Goal: Task Accomplishment & Management: Manage account settings

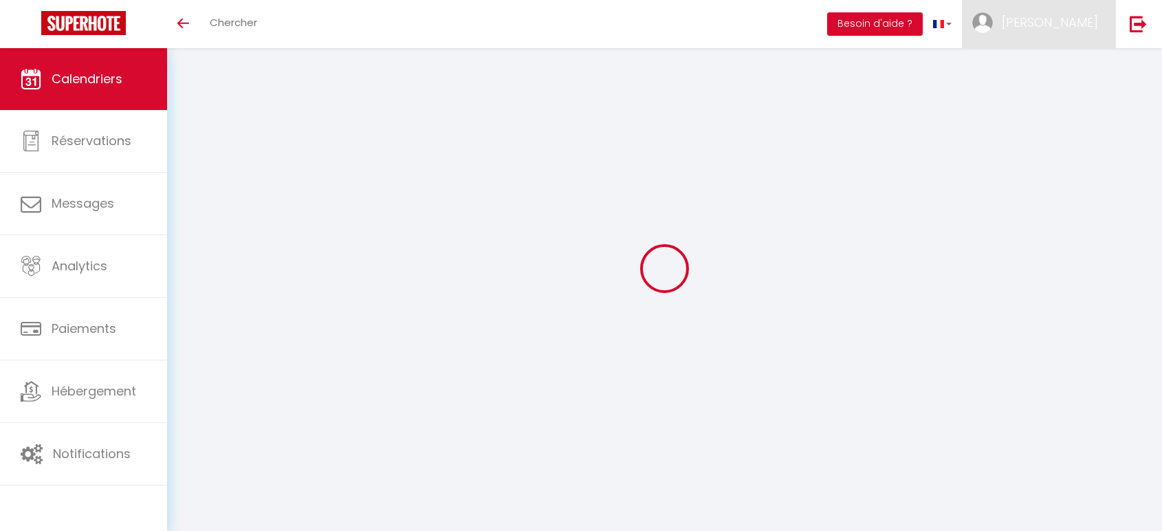
click at [1073, 23] on span "[PERSON_NAME]" at bounding box center [1050, 22] width 96 height 17
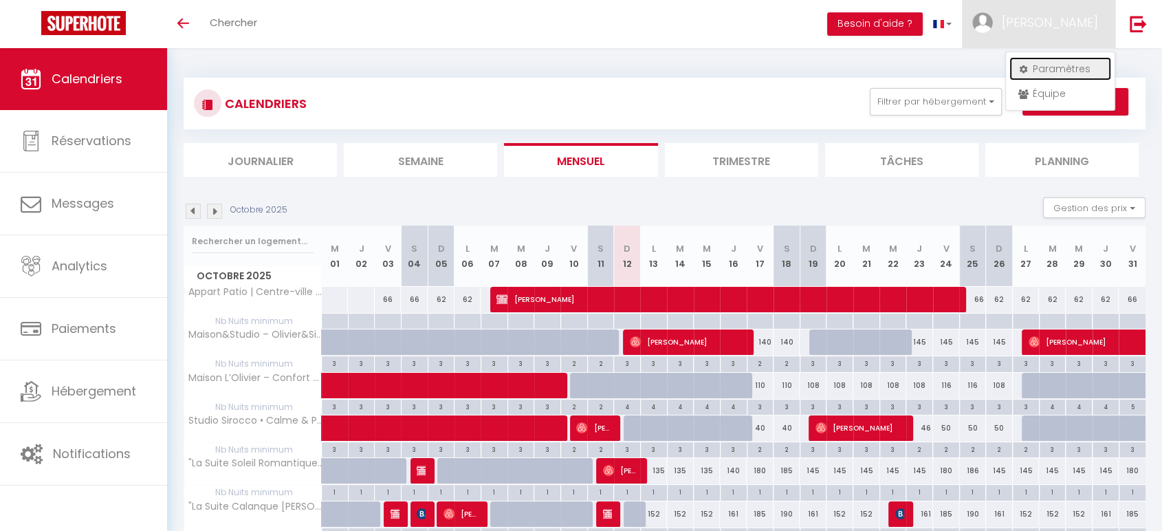
click at [1062, 74] on link "Paramètres" at bounding box center [1061, 68] width 102 height 23
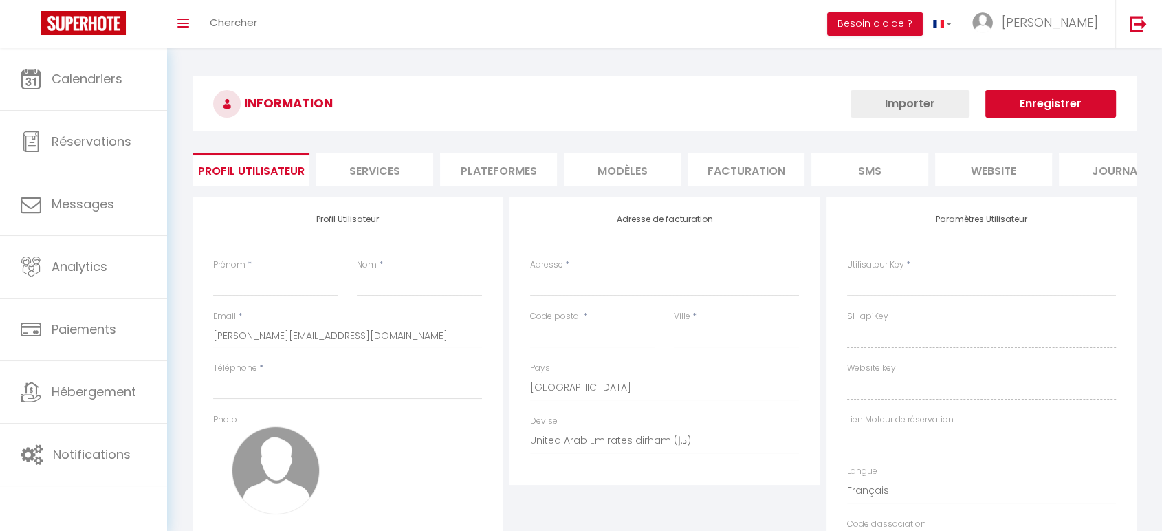
type input "[PERSON_NAME]"
type input "STREF"
type input "0660511004"
type input "[STREET_ADDRESS]"
type input "13800"
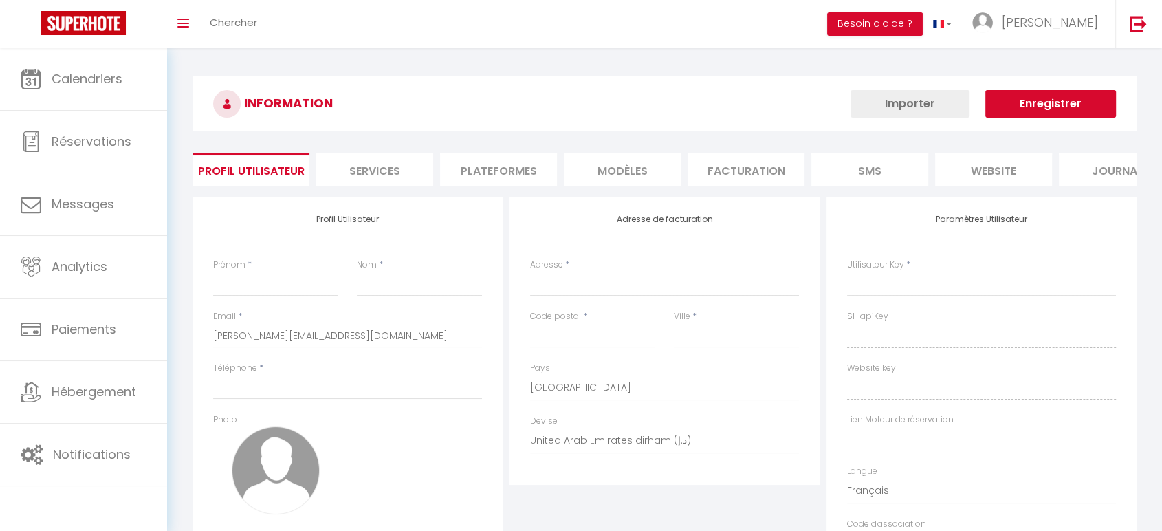
type input "ISTRES"
select select "1"
select select "28"
type input "b7oSf4b3IPv8x3l1ttt02eDkT"
type input "VZpkIcZLpcVlDwQpH11u1we2R"
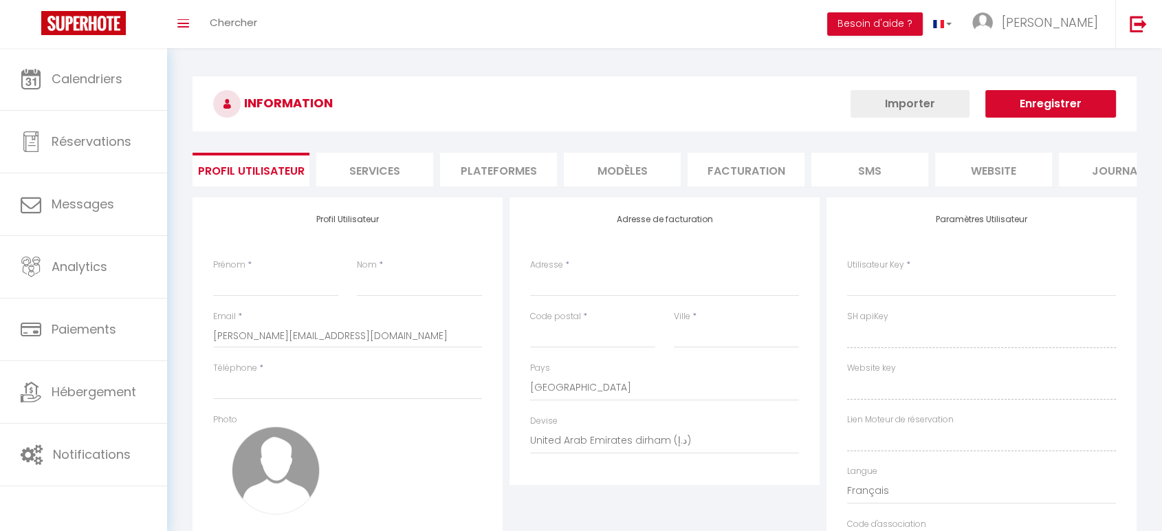
type input "[URL][DOMAIN_NAME]"
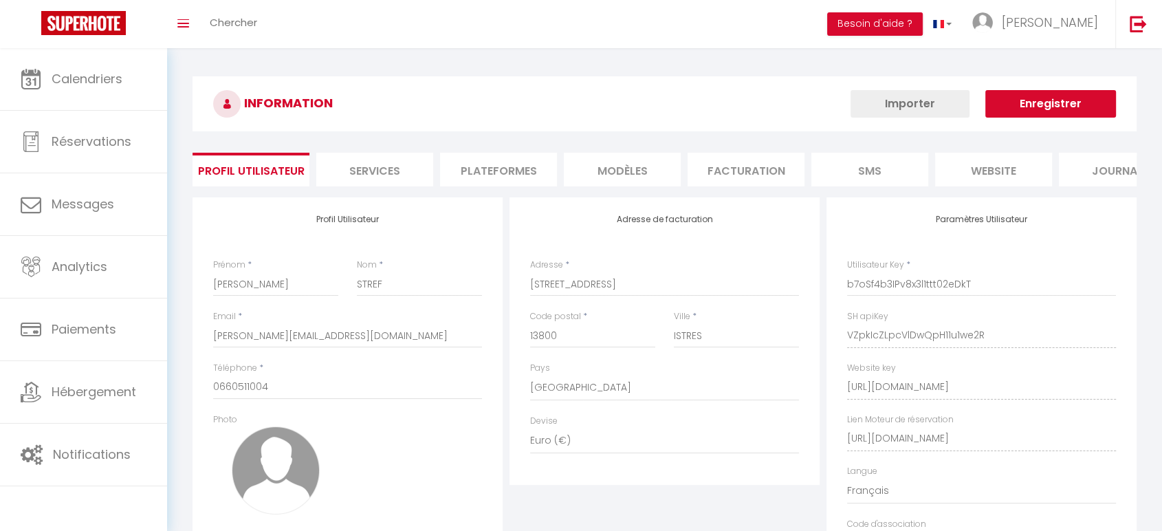
select select "fr"
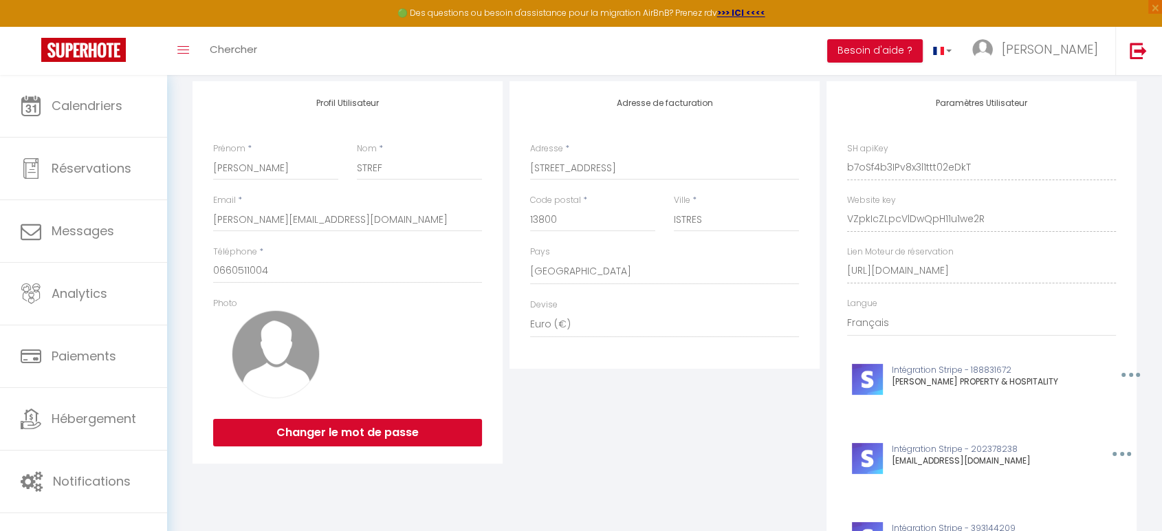
scroll to position [151, 0]
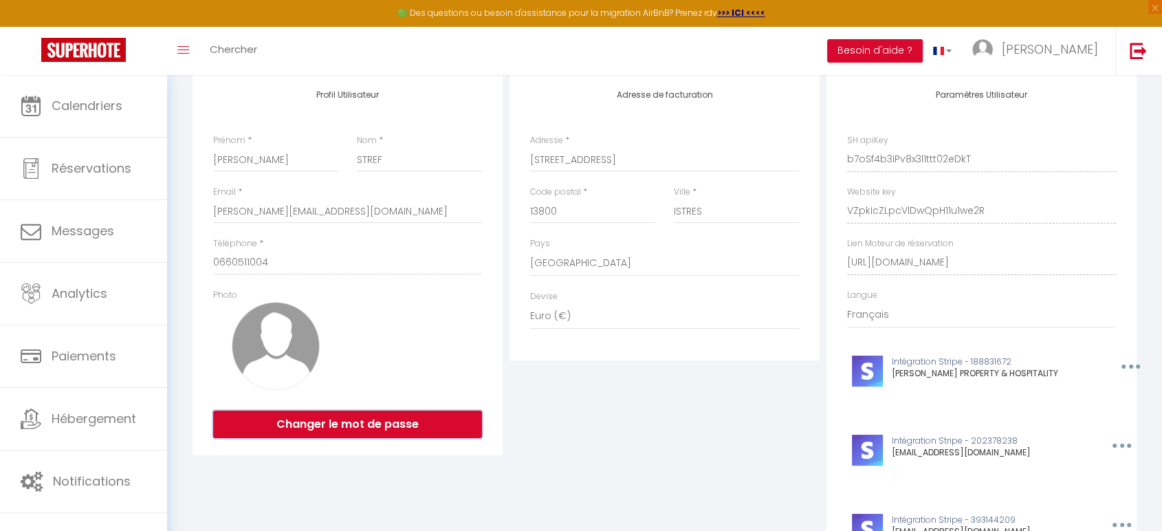
click at [382, 433] on button "Changer le mot de passe" at bounding box center [347, 425] width 269 height 28
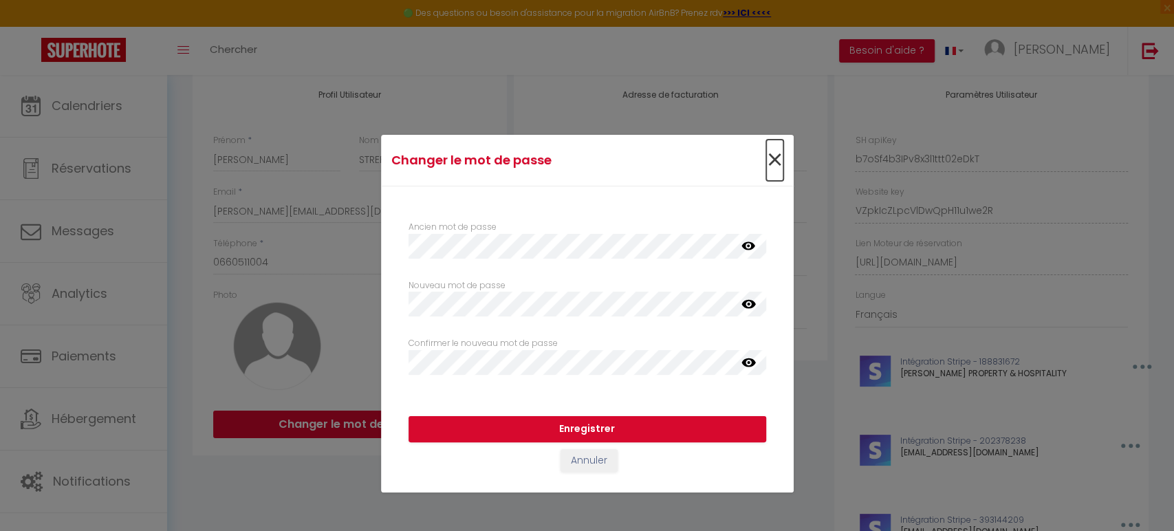
click at [779, 165] on span "×" at bounding box center [774, 160] width 17 height 41
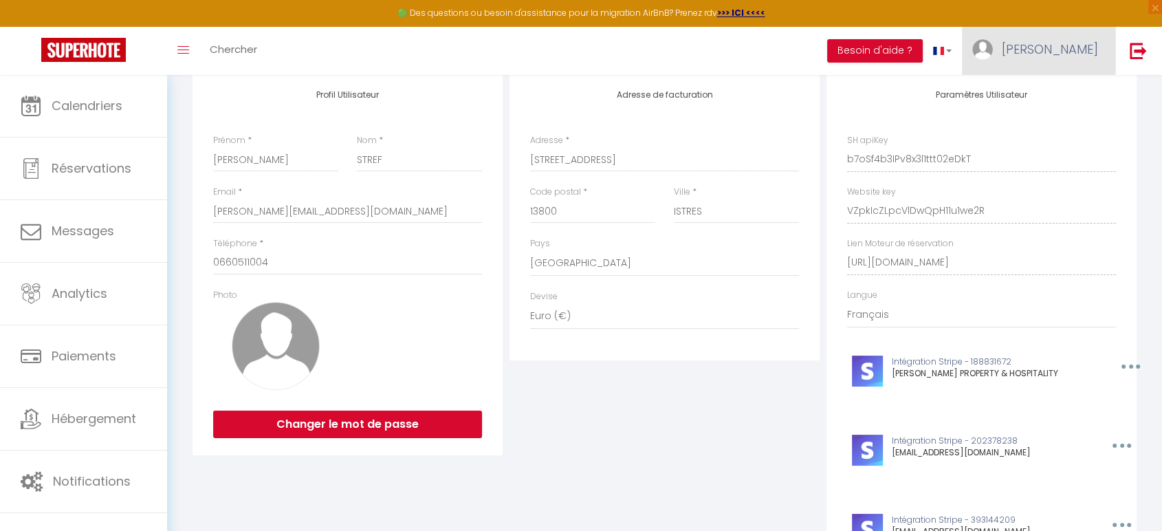
click at [1073, 52] on span "[PERSON_NAME]" at bounding box center [1050, 49] width 96 height 17
click at [1135, 55] on img at bounding box center [1138, 50] width 17 height 17
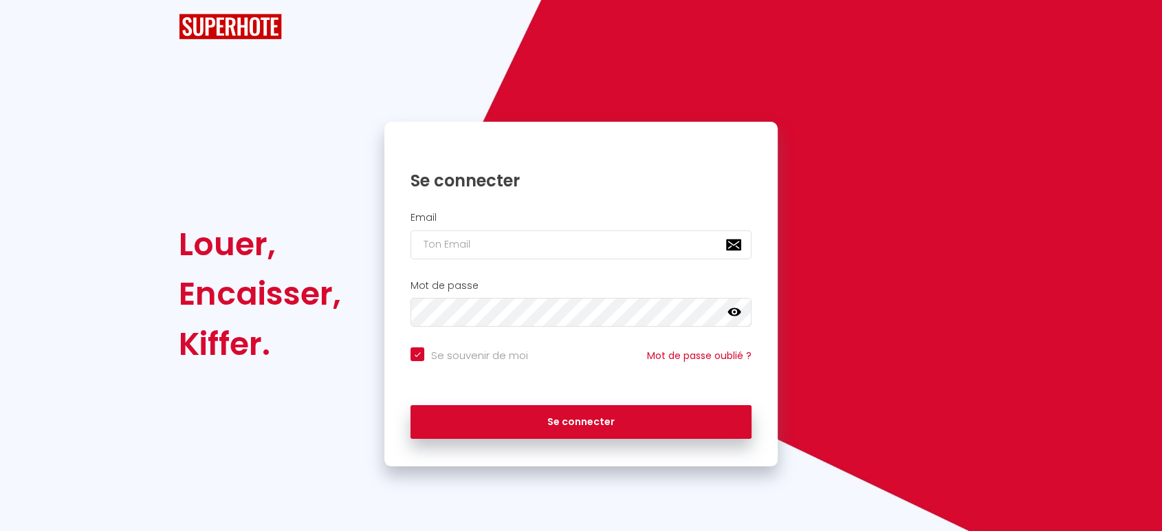
checkbox input "true"
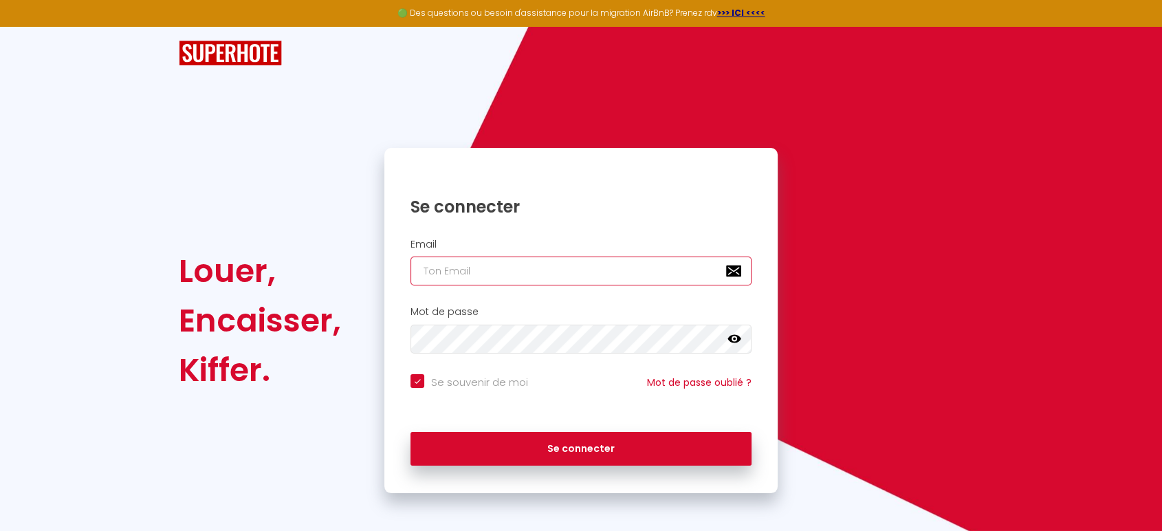
type input "[PERSON_NAME][EMAIL_ADDRESS][DOMAIN_NAME]"
click at [730, 334] on icon at bounding box center [735, 339] width 14 height 14
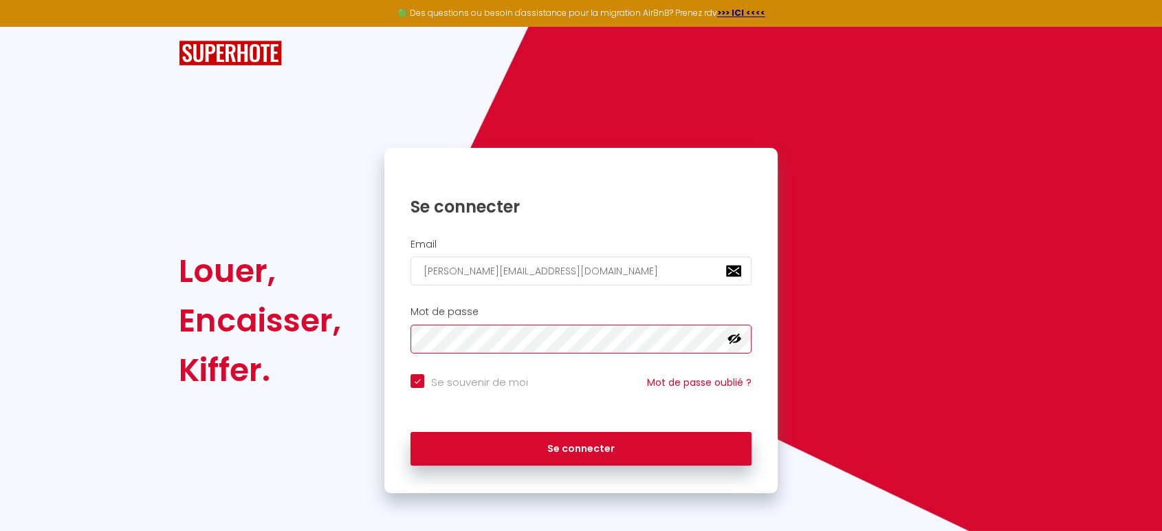
click at [395, 327] on div "Mot de passe false" at bounding box center [581, 329] width 376 height 47
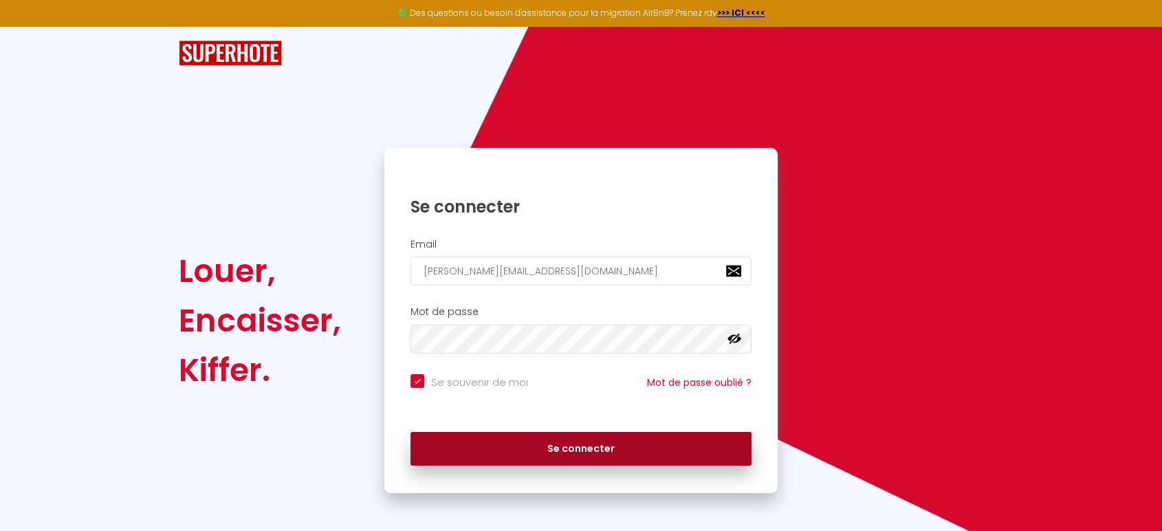
click at [579, 452] on button "Se connecter" at bounding box center [581, 449] width 341 height 34
checkbox input "true"
